Goal: Task Accomplishment & Management: Complete application form

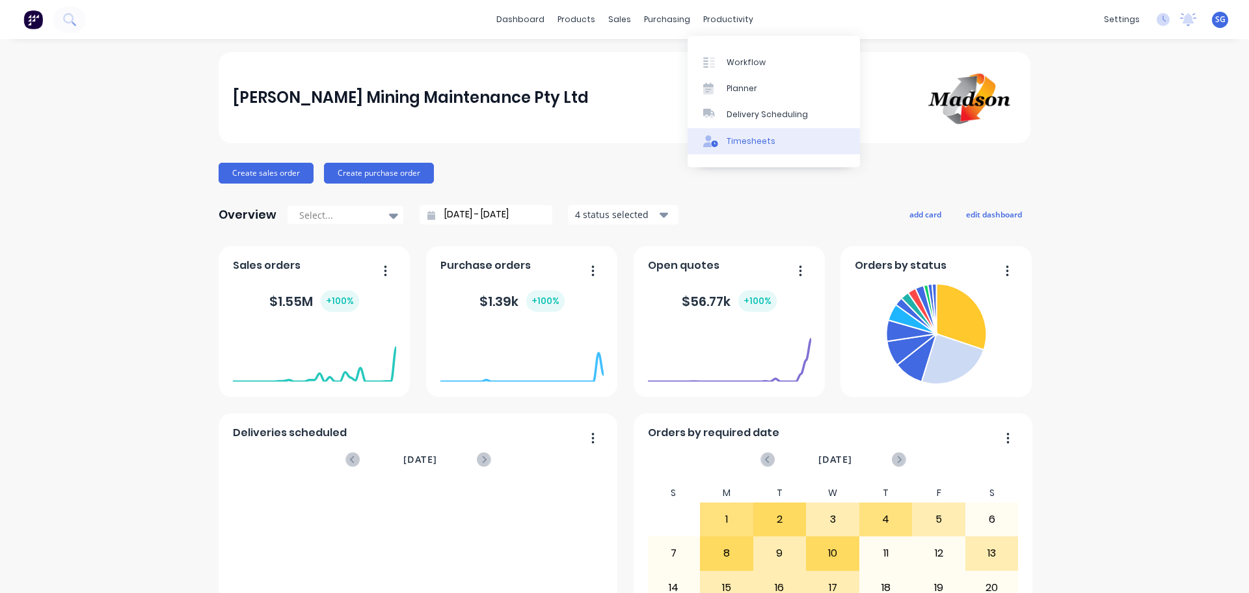
click at [751, 139] on div "Timesheets" at bounding box center [751, 141] width 49 height 12
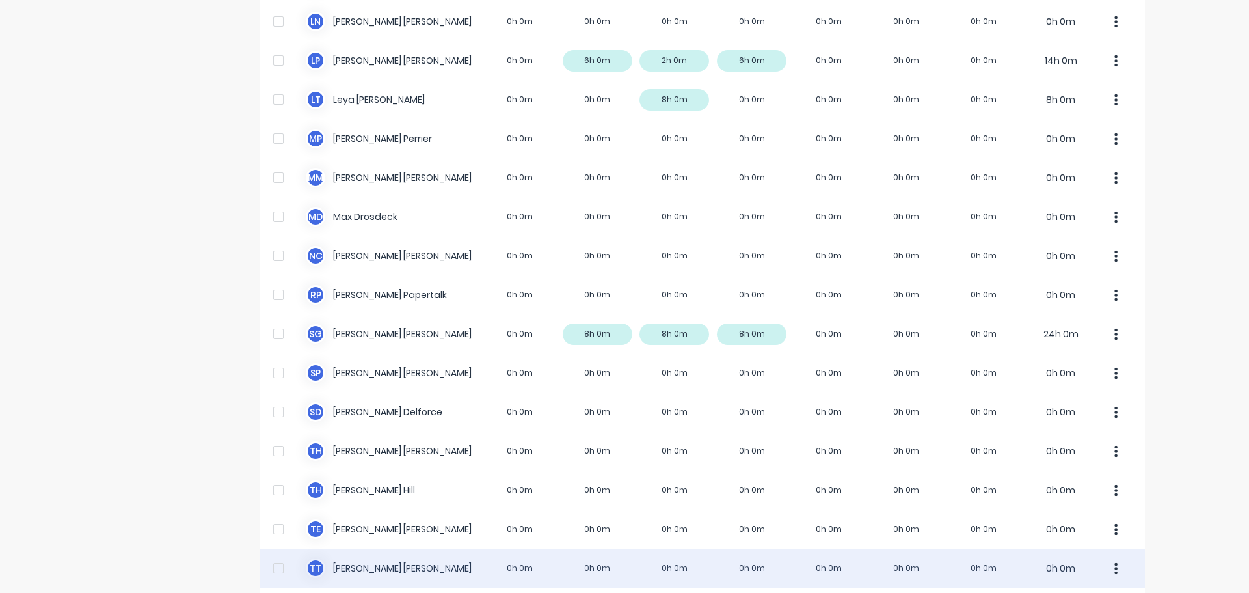
scroll to position [734, 0]
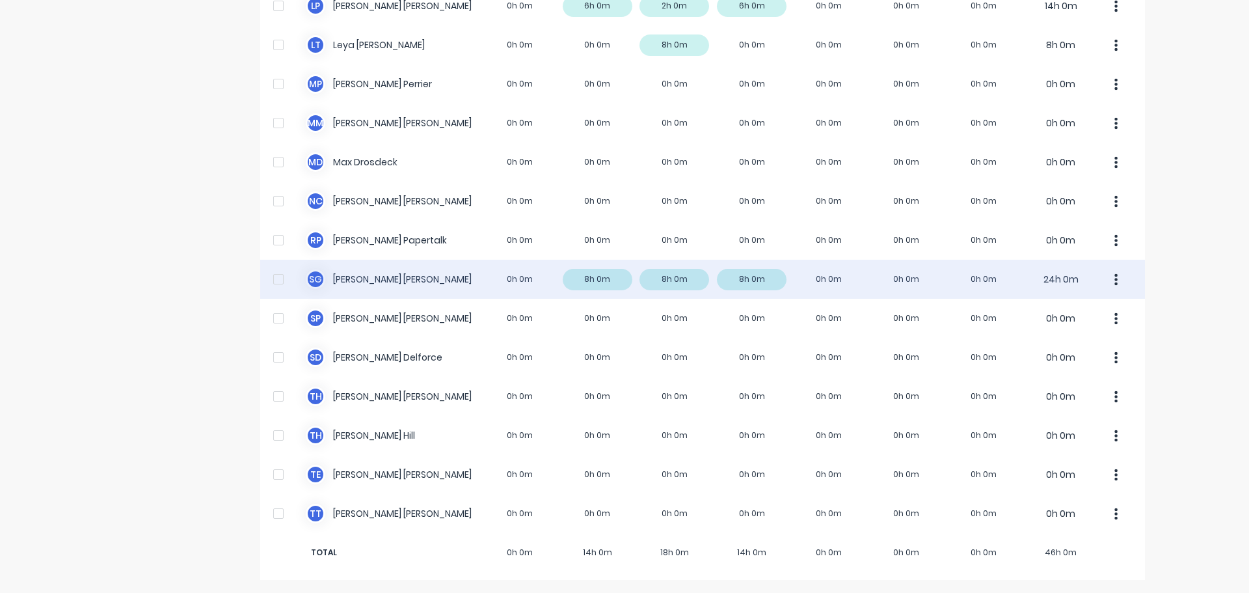
click at [356, 284] on div "S G [PERSON_NAME] 0h 0m 8h 0m 8h 0m 8h 0m 0h 0m 0h 0m 0h 0m 24h 0m" at bounding box center [702, 279] width 885 height 39
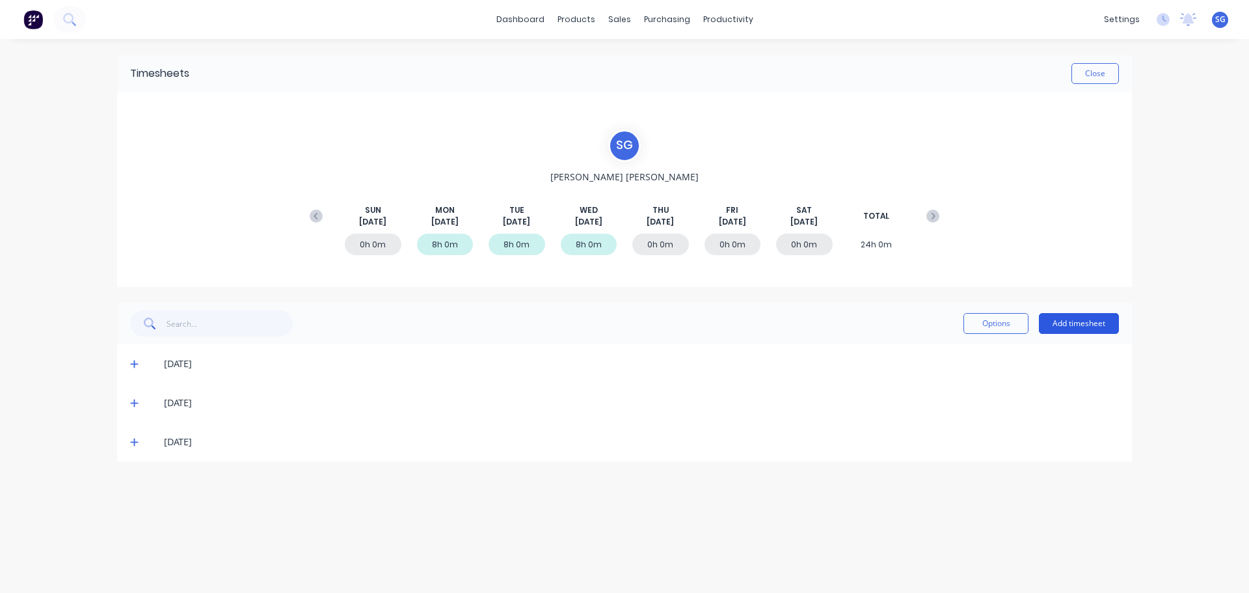
click at [1082, 325] on button "Add timesheet" at bounding box center [1079, 323] width 80 height 21
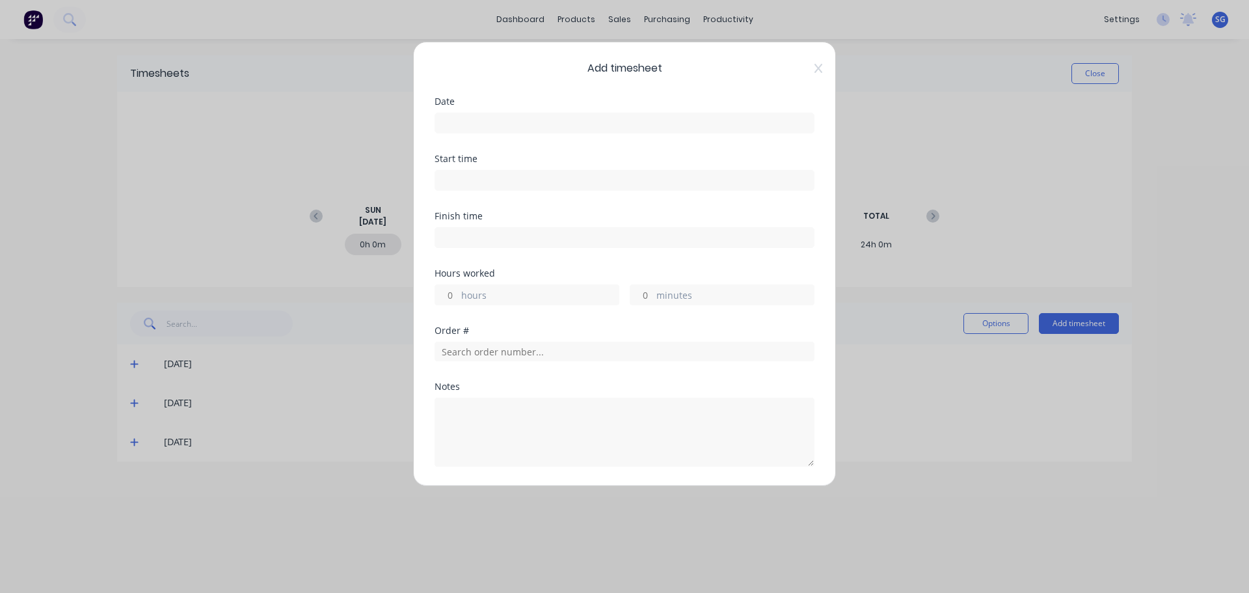
click at [489, 124] on input at bounding box center [624, 123] width 379 height 20
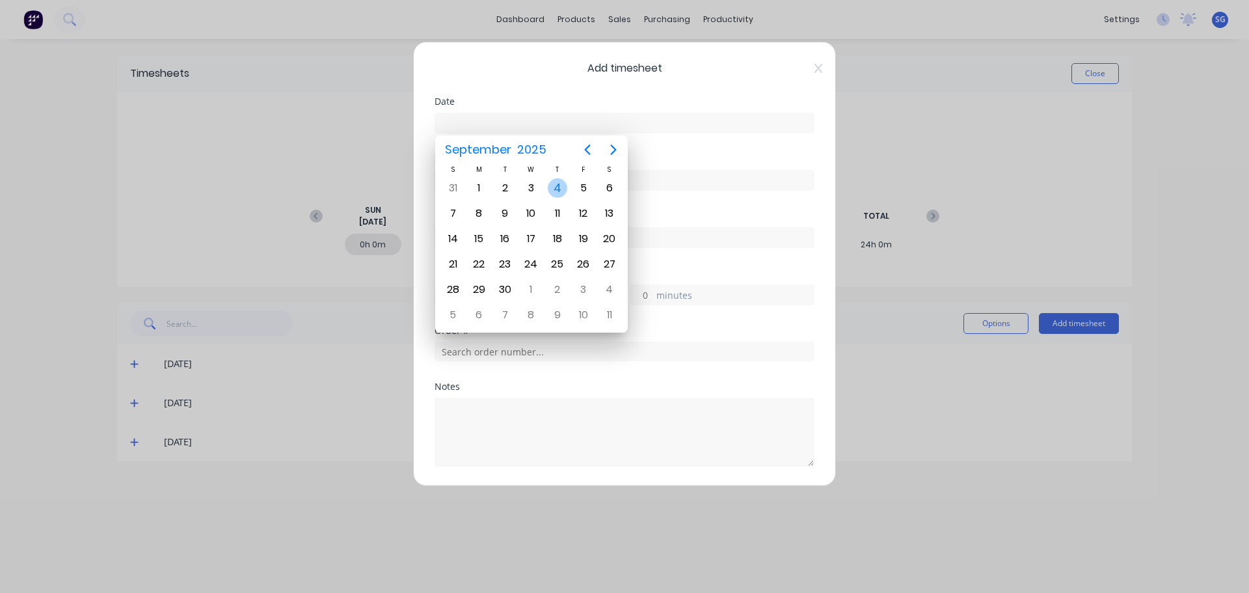
click at [560, 190] on div "4" at bounding box center [558, 188] width 20 height 20
type input "[DATE]"
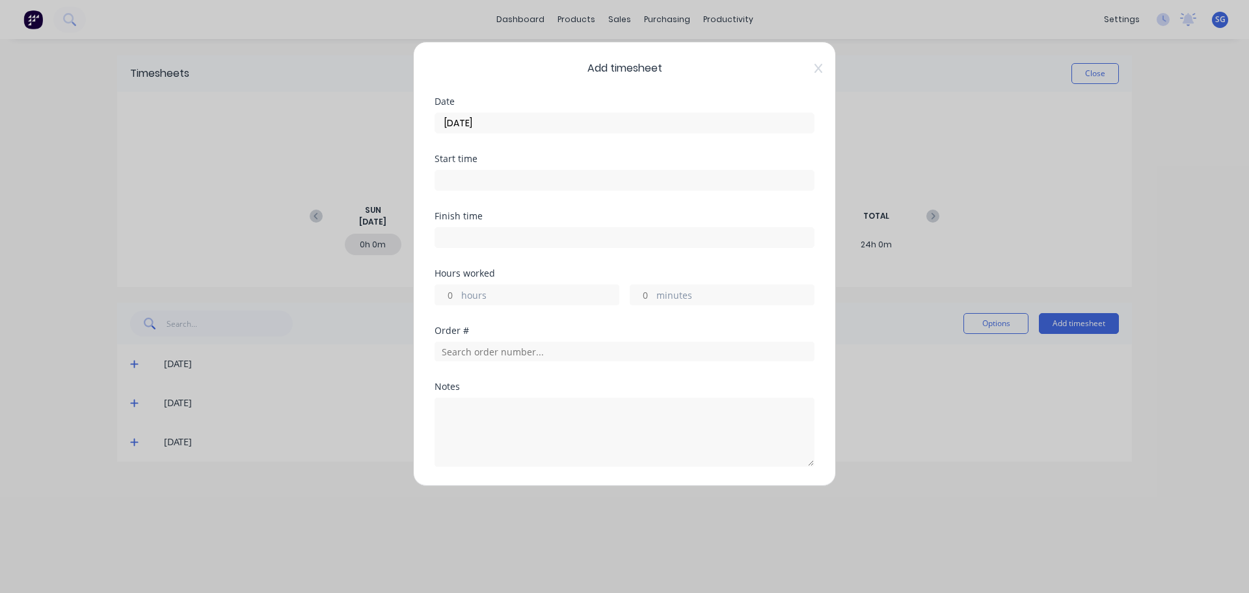
click at [557, 181] on input at bounding box center [624, 180] width 379 height 20
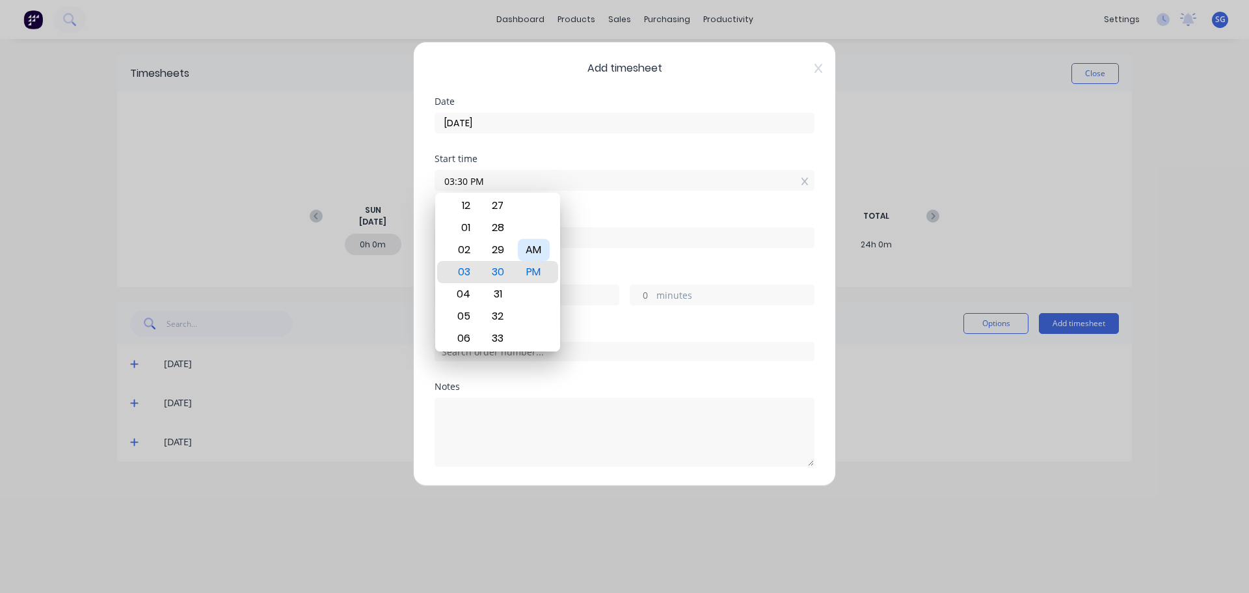
click at [533, 250] on div "AM" at bounding box center [534, 250] width 32 height 22
click at [462, 338] on div "07" at bounding box center [462, 338] width 32 height 22
type input "07:30 AM"
click at [636, 157] on div "Start time" at bounding box center [625, 158] width 380 height 9
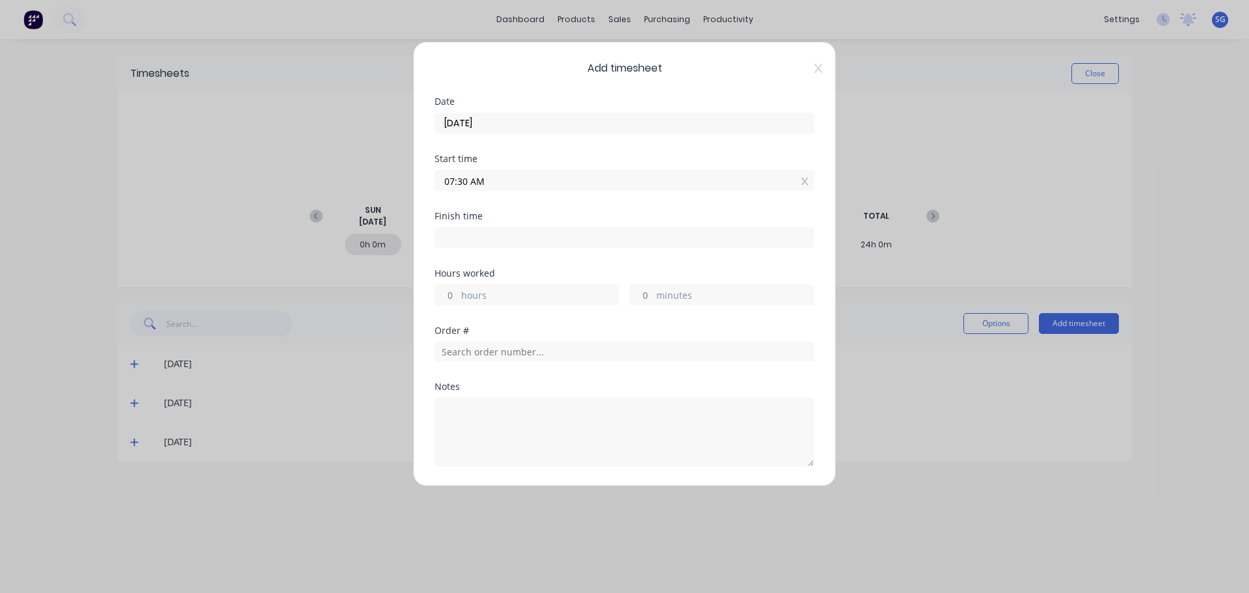
click at [552, 237] on input at bounding box center [624, 238] width 379 height 20
type input "03:30 PM"
type input "8"
type input "0"
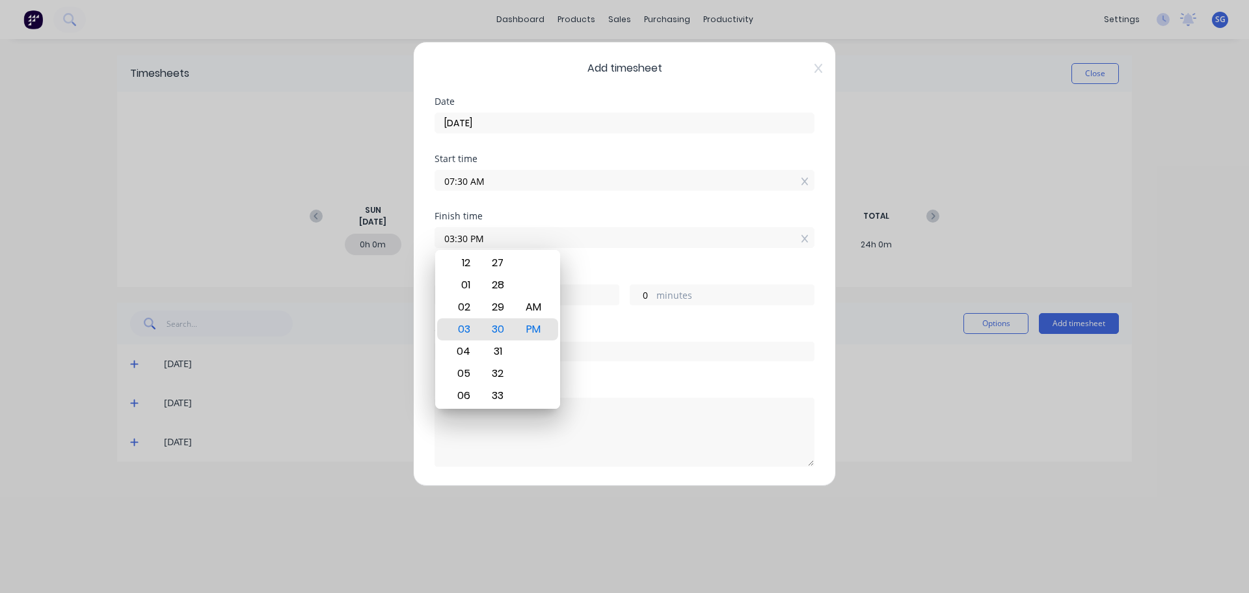
click at [623, 220] on div "Finish time" at bounding box center [625, 215] width 380 height 9
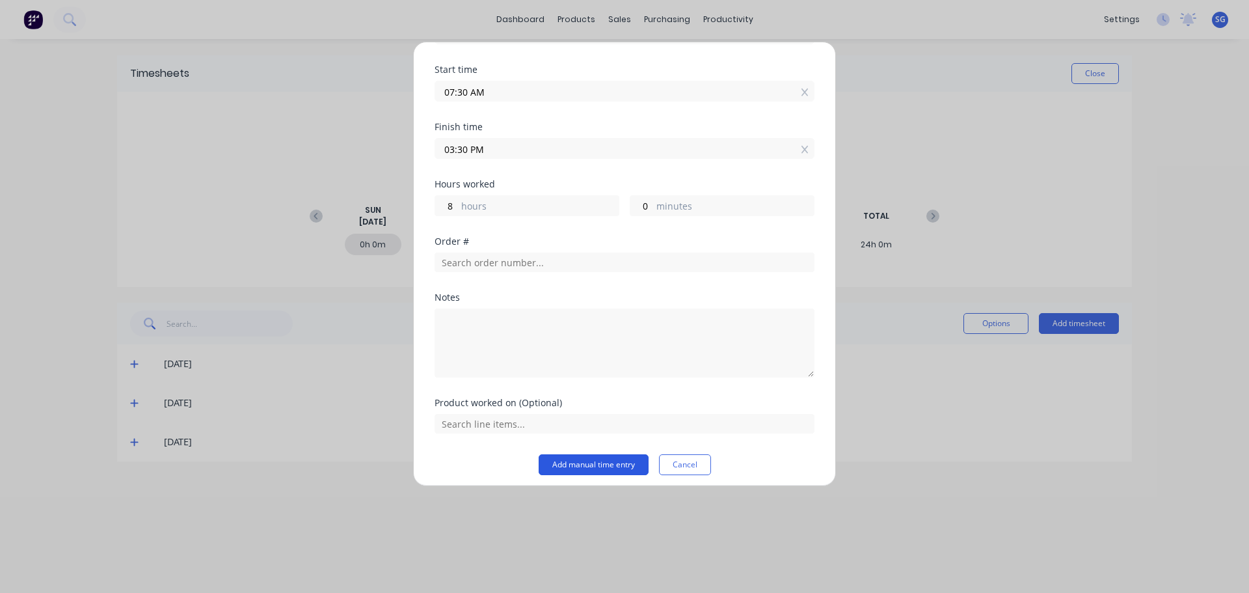
scroll to position [97, 0]
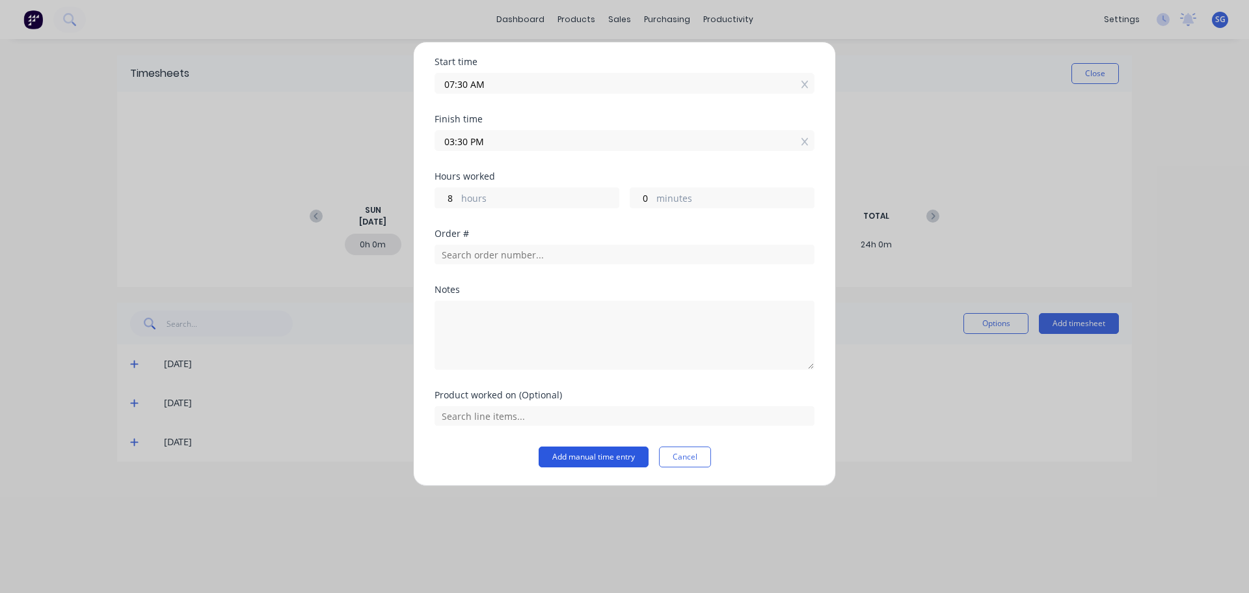
click at [603, 461] on button "Add manual time entry" at bounding box center [594, 456] width 110 height 21
